Goal: Check status: Check status

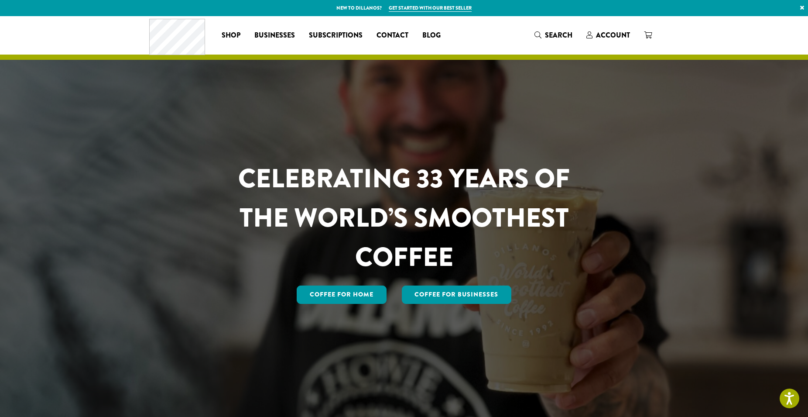
click at [609, 193] on div "CELEBRATING 33 YEARS OF THE WORLD’S SMOOTHEST COFFEE Coffee for Home Coffee For…" at bounding box center [404, 232] width 510 height 147
click at [616, 41] on span "Account" at bounding box center [608, 35] width 44 height 11
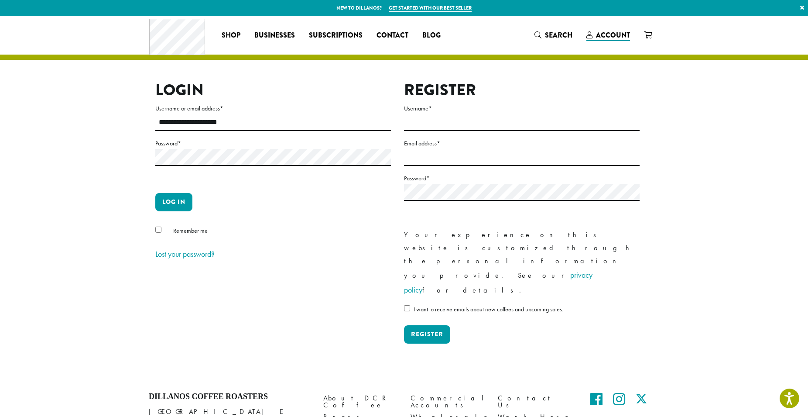
click at [91, 252] on section "**********" at bounding box center [404, 197] width 808 height 363
click at [175, 211] on button "Log in" at bounding box center [173, 202] width 37 height 18
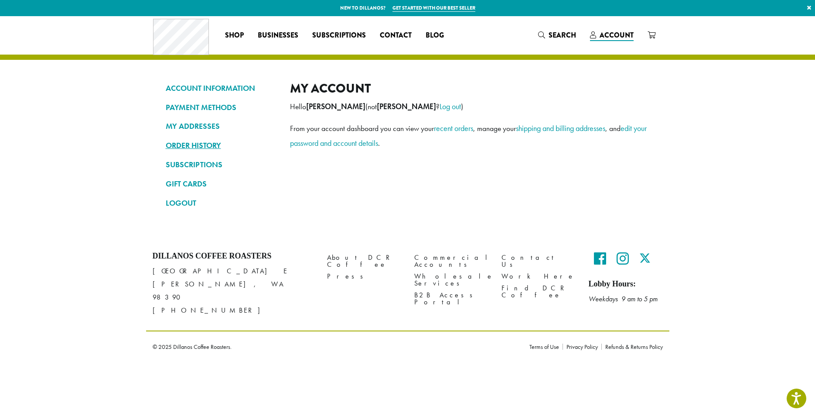
click at [196, 143] on link "ORDER HISTORY" at bounding box center [221, 145] width 111 height 15
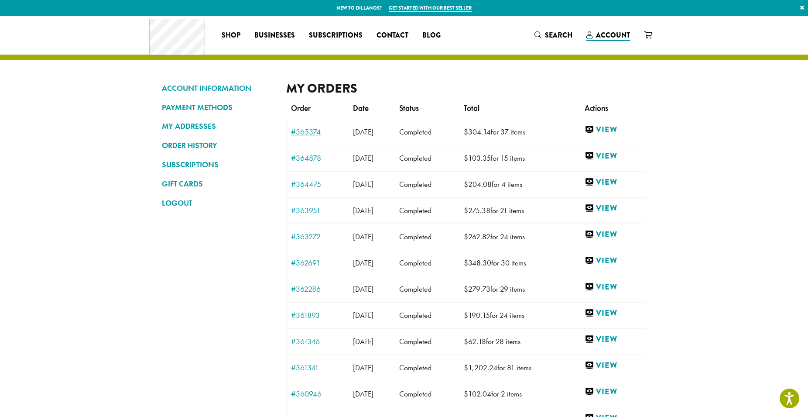
click at [317, 131] on link "#365374" at bounding box center [317, 132] width 53 height 8
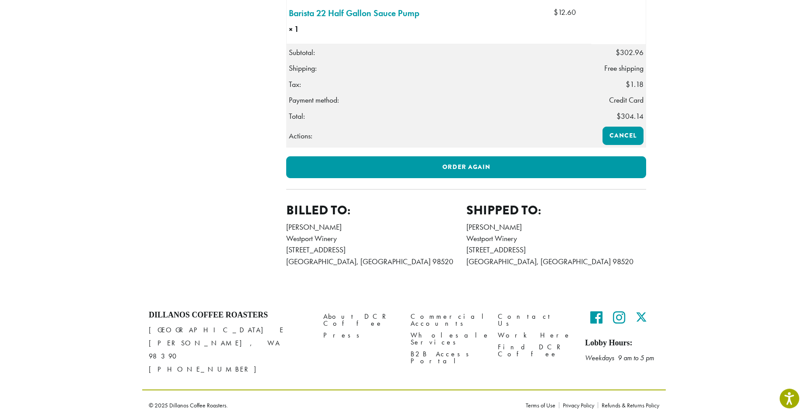
scroll to position [1071, 0]
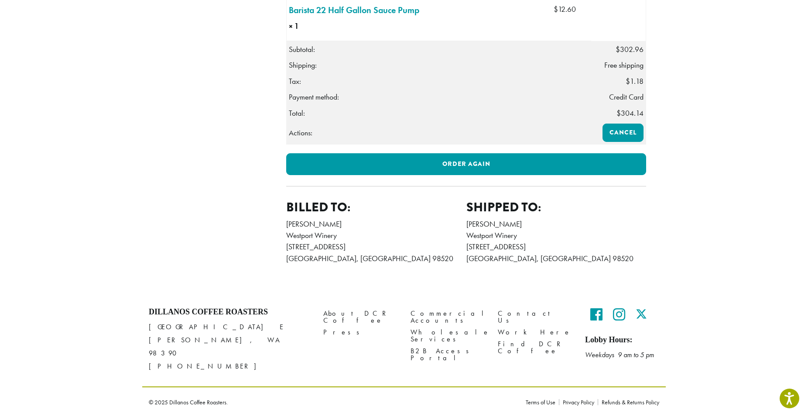
click at [395, 264] on address "Kim Roberts Westport Winery 1 South Arbor Road Aberdeen, WA 98520 3606482224 ki…" at bounding box center [376, 241] width 180 height 46
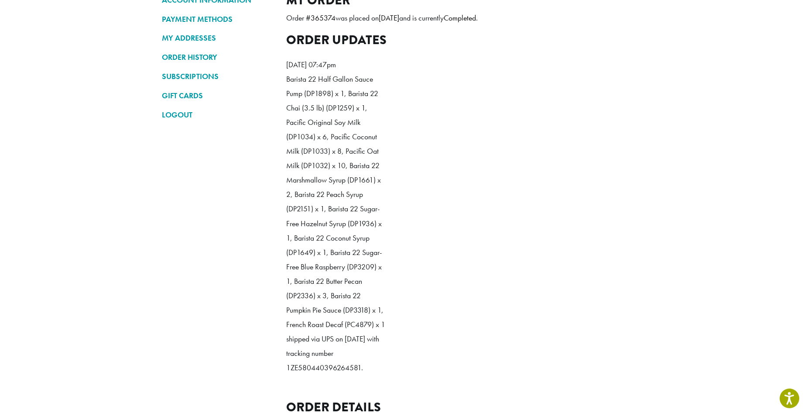
scroll to position [0, 0]
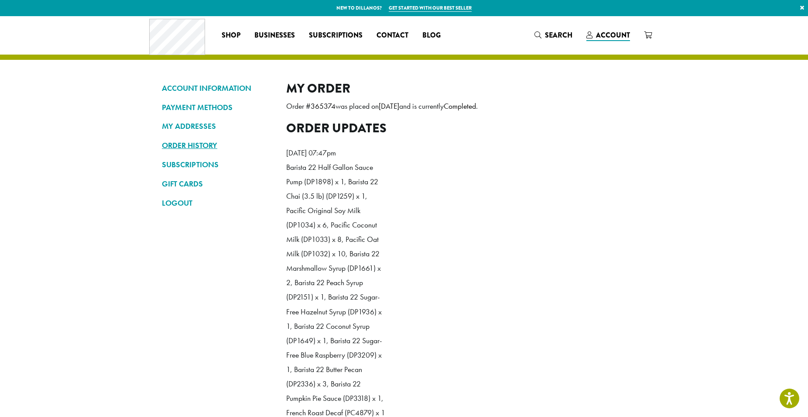
click at [204, 145] on link "ORDER HISTORY" at bounding box center [217, 145] width 111 height 15
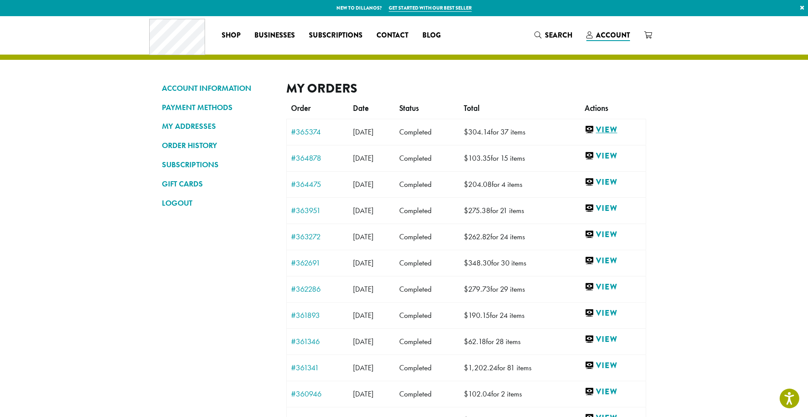
click at [606, 129] on link "View" at bounding box center [613, 129] width 57 height 11
click at [623, 127] on link "View" at bounding box center [613, 129] width 57 height 11
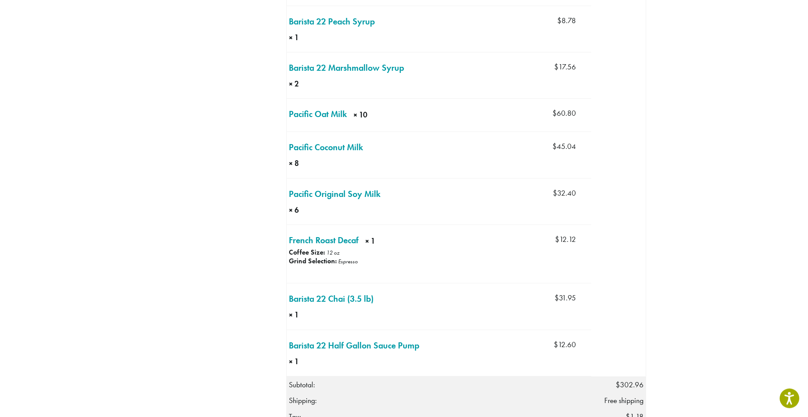
scroll to position [729, 0]
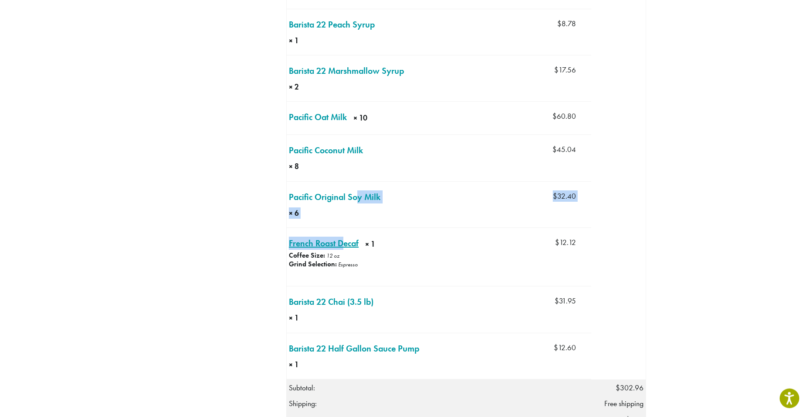
drag, startPoint x: 357, startPoint y: 231, endPoint x: 342, endPoint y: 260, distance: 32.2
click at [342, 260] on tbody "Barista 22 Pumpkin Pie Sauce × 1 × 1 Price: $ 29.03 $ 29.03 Barista 22 Butter P…" at bounding box center [466, 78] width 359 height 602
